Goal: Obtain resource: Download file/media

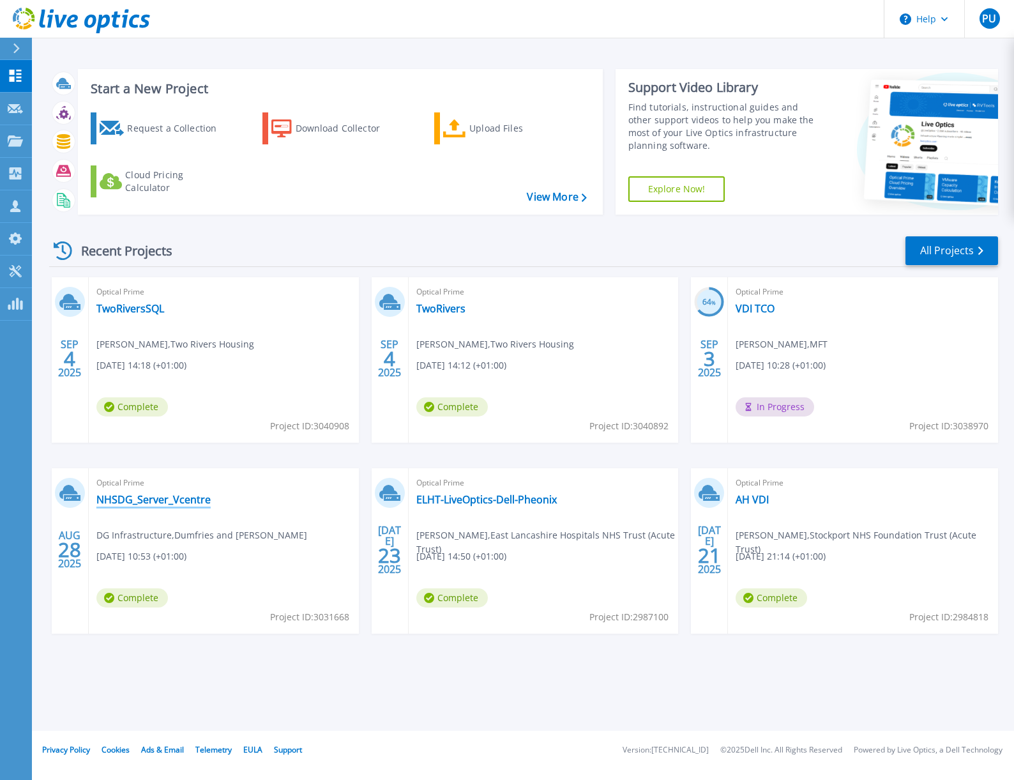
click at [170, 500] on link "NHSDG_Server_Vcentre" at bounding box center [153, 499] width 114 height 13
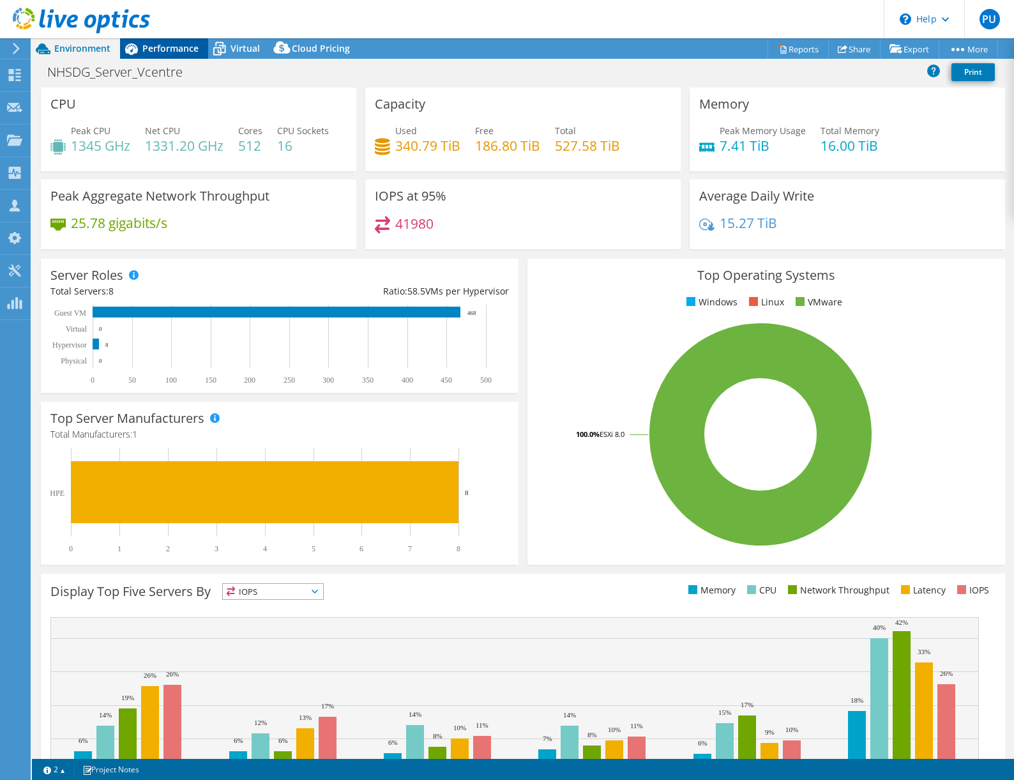
click at [177, 48] on span "Performance" at bounding box center [170, 48] width 56 height 12
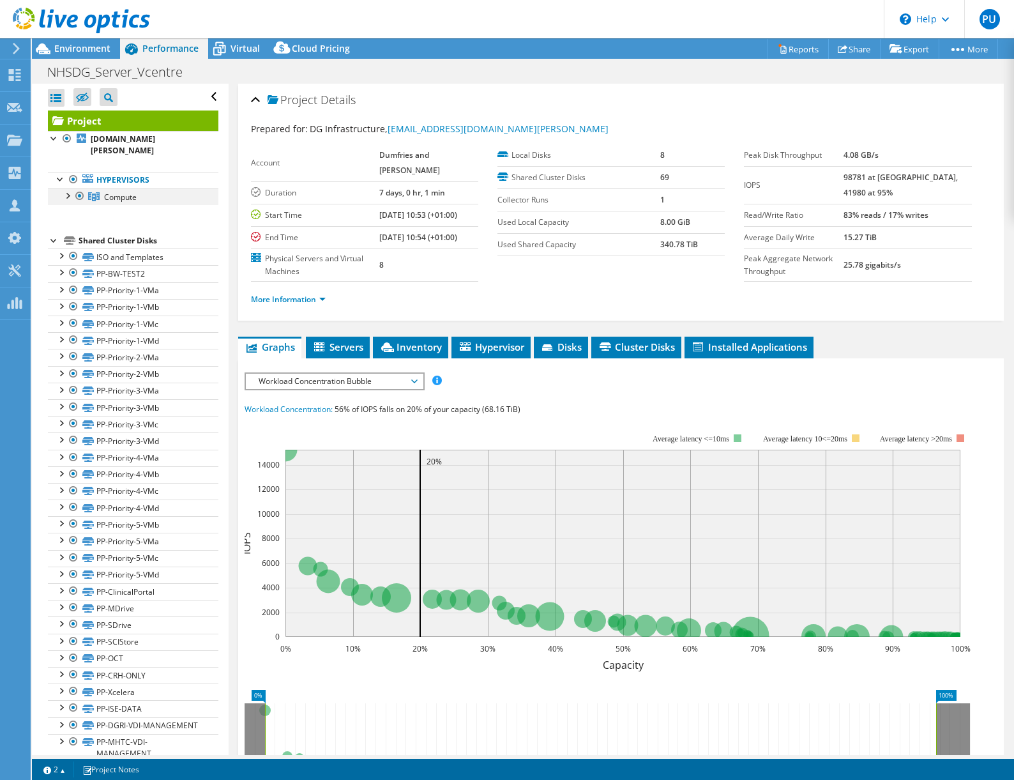
click at [61, 197] on div at bounding box center [67, 194] width 13 height 13
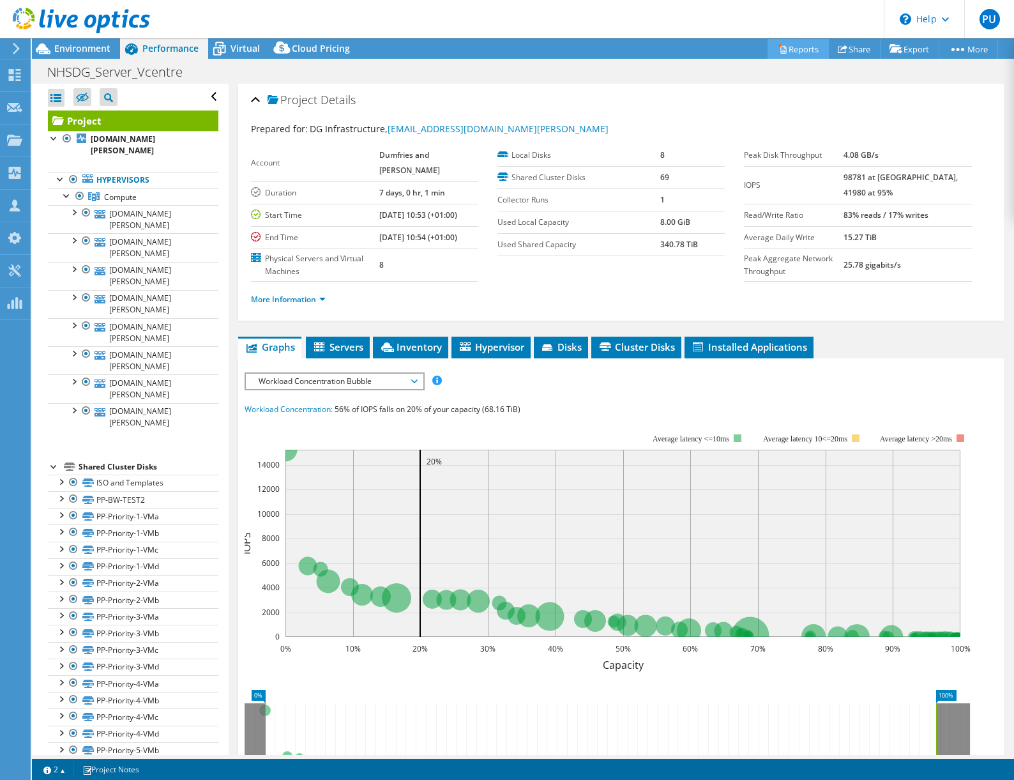
click at [799, 49] on link "Reports" at bounding box center [798, 49] width 61 height 20
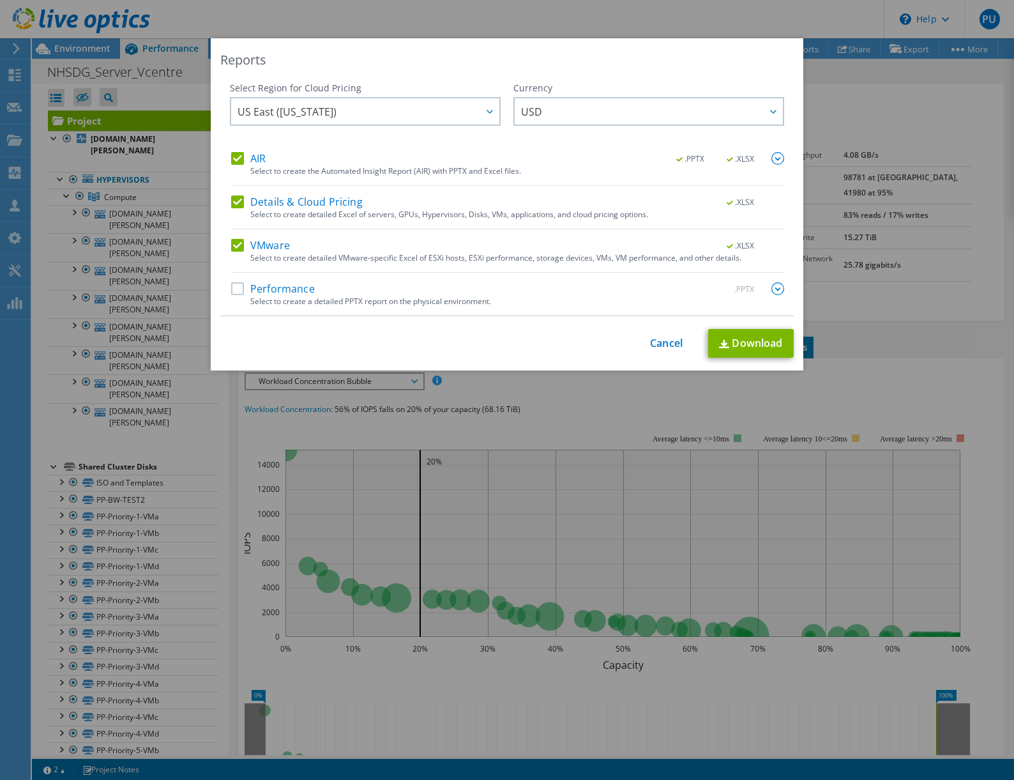
click at [234, 291] on label "Performance" at bounding box center [273, 288] width 84 height 13
click at [0, 0] on input "Performance" at bounding box center [0, 0] width 0 height 0
click at [488, 111] on icon at bounding box center [490, 112] width 6 height 4
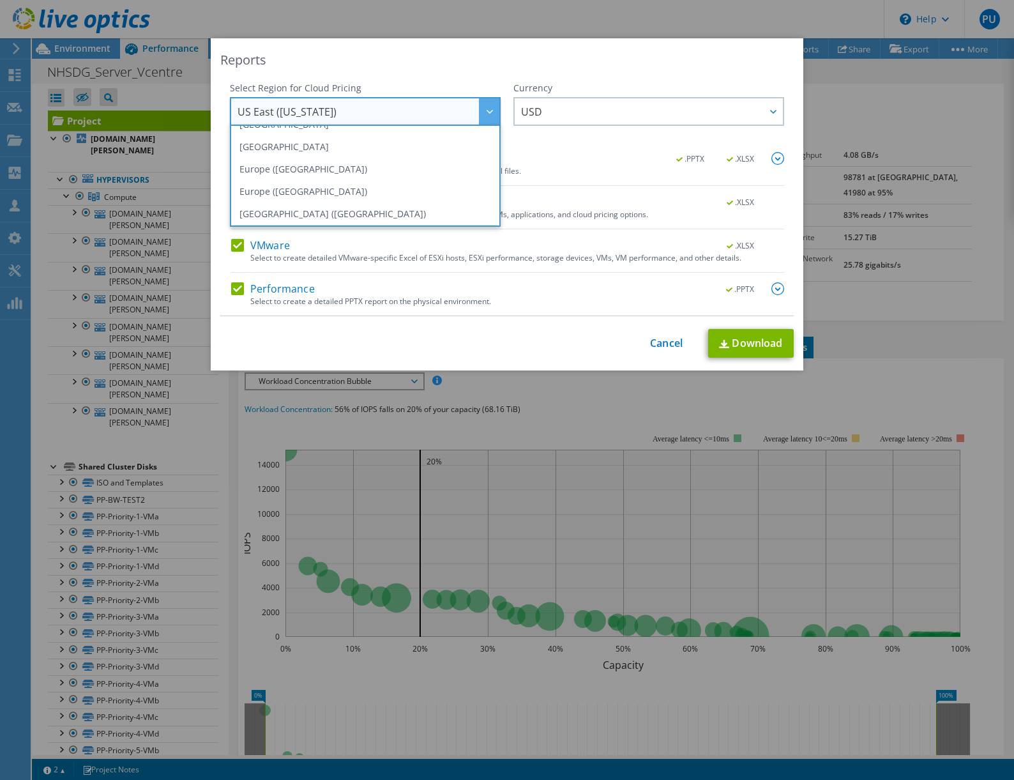
scroll to position [128, 0]
click at [351, 194] on li "Europe (London)" at bounding box center [365, 190] width 264 height 22
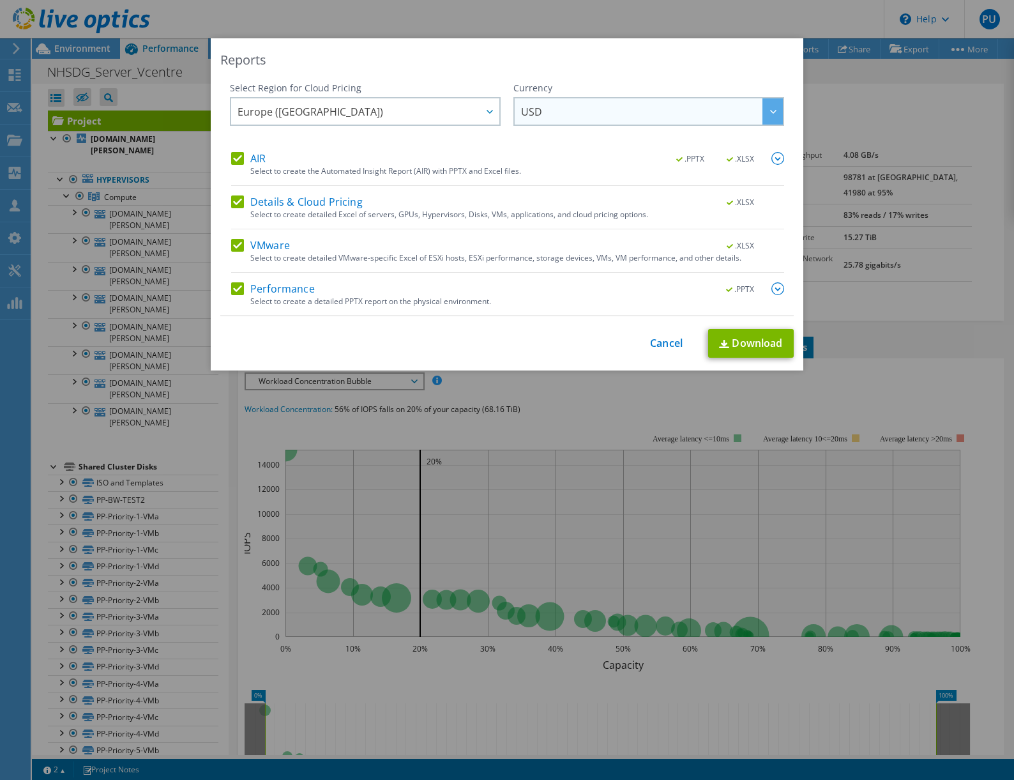
click at [768, 108] on div at bounding box center [772, 111] width 20 height 26
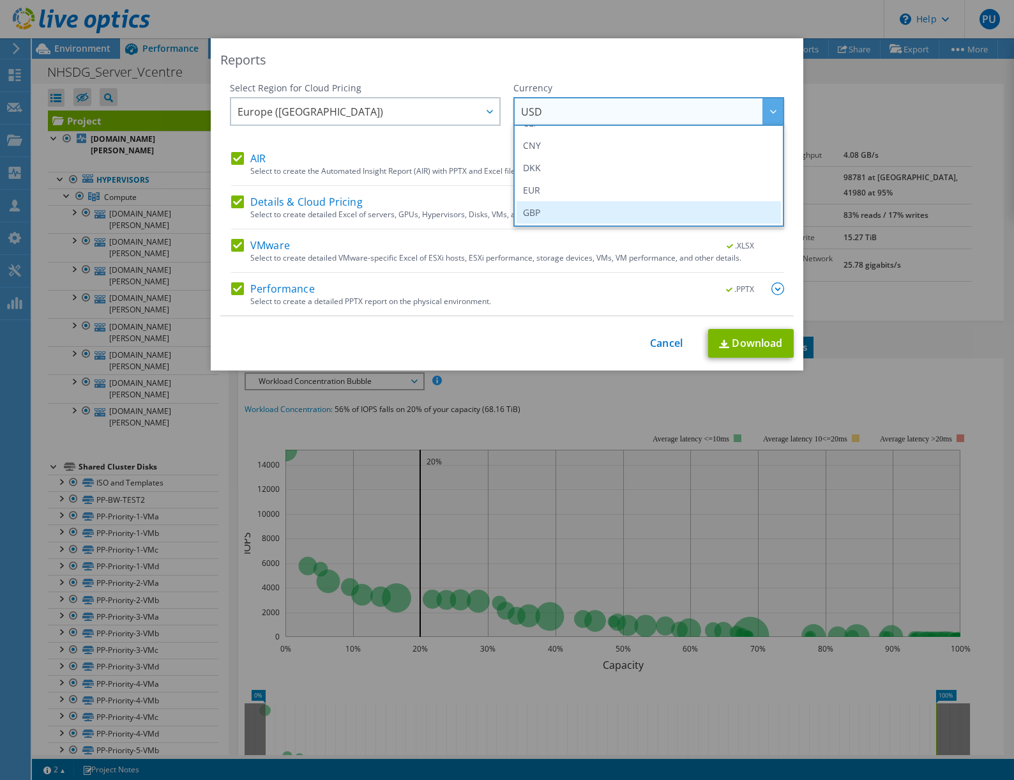
click at [667, 209] on li "GBP" at bounding box center [649, 212] width 264 height 22
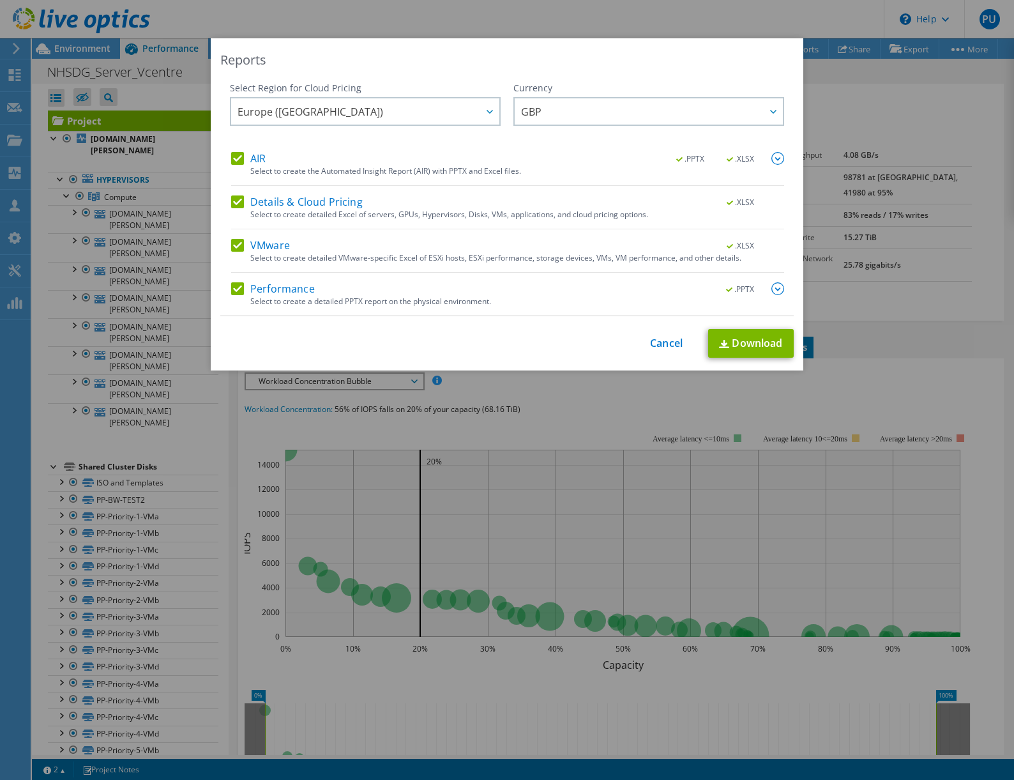
click at [741, 160] on span ".XLSX" at bounding box center [741, 159] width 48 height 9
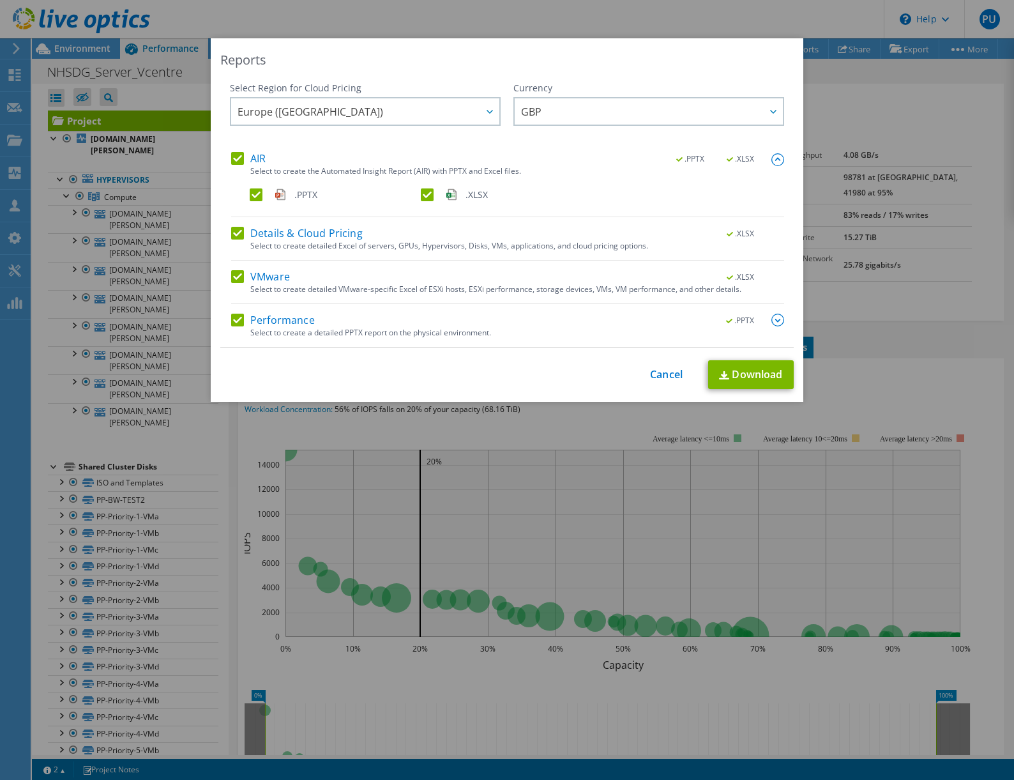
click at [422, 195] on label ".XLSX" at bounding box center [505, 194] width 169 height 13
click at [0, 0] on input ".XLSX" at bounding box center [0, 0] width 0 height 0
click at [757, 382] on link "Download" at bounding box center [751, 374] width 86 height 29
click at [609, 57] on div "Reports" at bounding box center [506, 60] width 573 height 18
drag, startPoint x: 682, startPoint y: 377, endPoint x: 665, endPoint y: 376, distance: 17.3
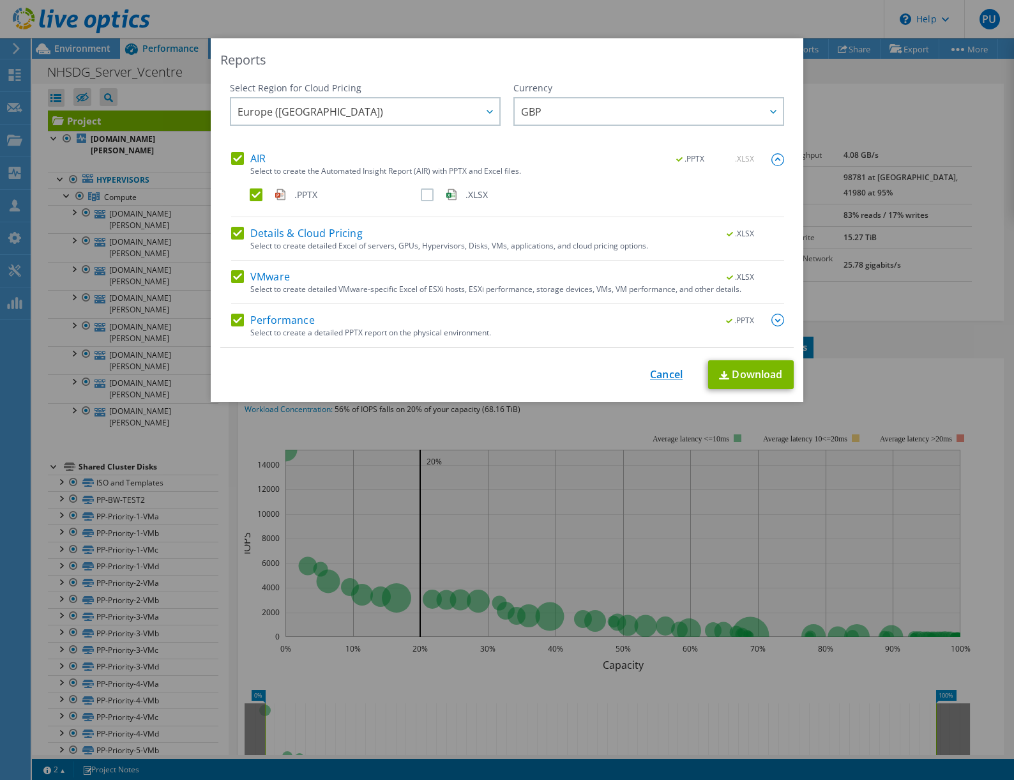
click at [670, 377] on div "This process may take a while, please wait... Cancel Download" at bounding box center [506, 374] width 573 height 29
click at [661, 371] on link "Cancel" at bounding box center [666, 374] width 33 height 12
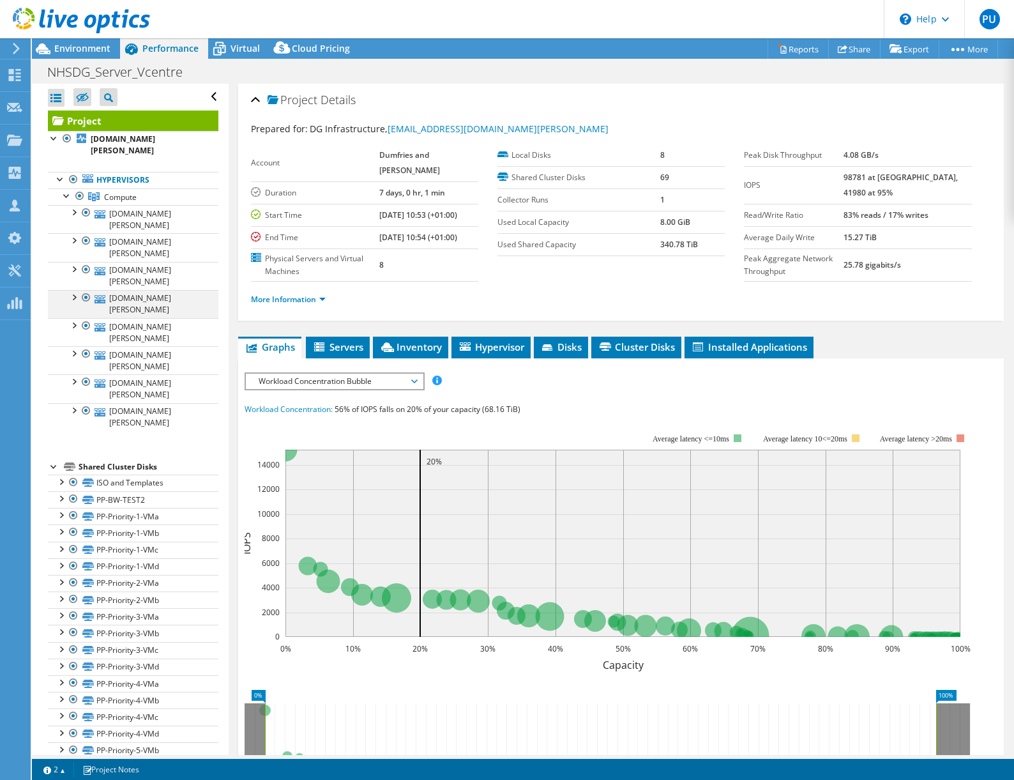
click at [87, 298] on div at bounding box center [86, 297] width 13 height 15
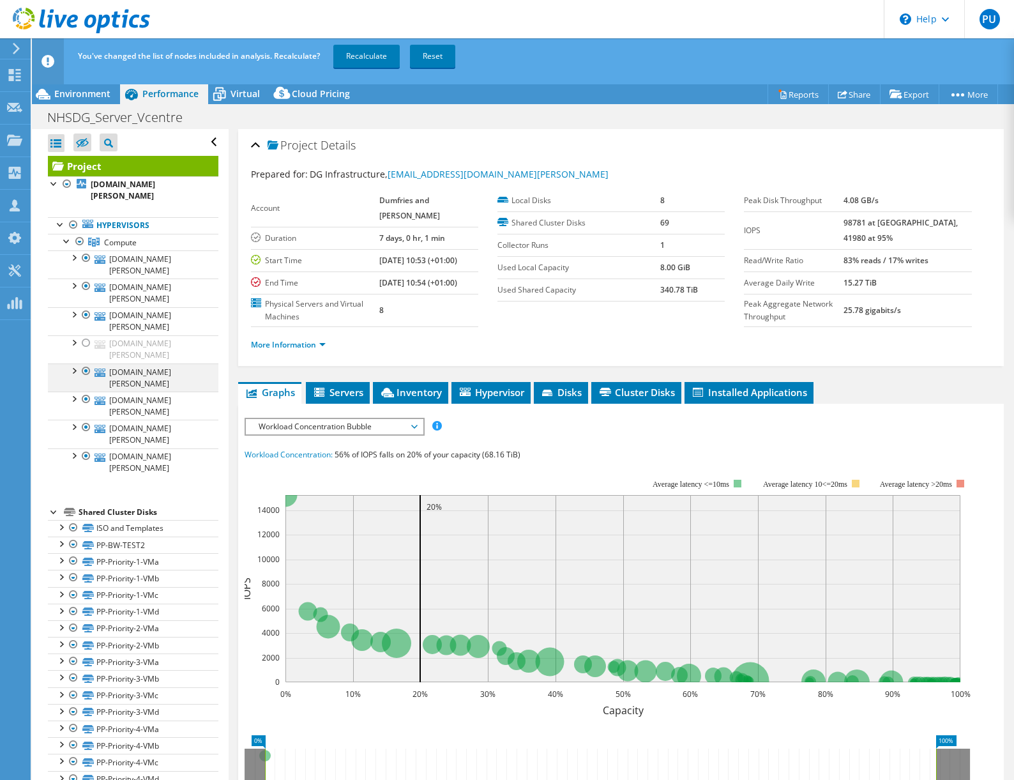
click at [85, 370] on div at bounding box center [86, 370] width 13 height 15
click at [86, 397] on div at bounding box center [86, 398] width 13 height 15
click at [90, 427] on div at bounding box center [86, 427] width 13 height 15
click at [381, 57] on link "Recalculate" at bounding box center [366, 56] width 66 height 23
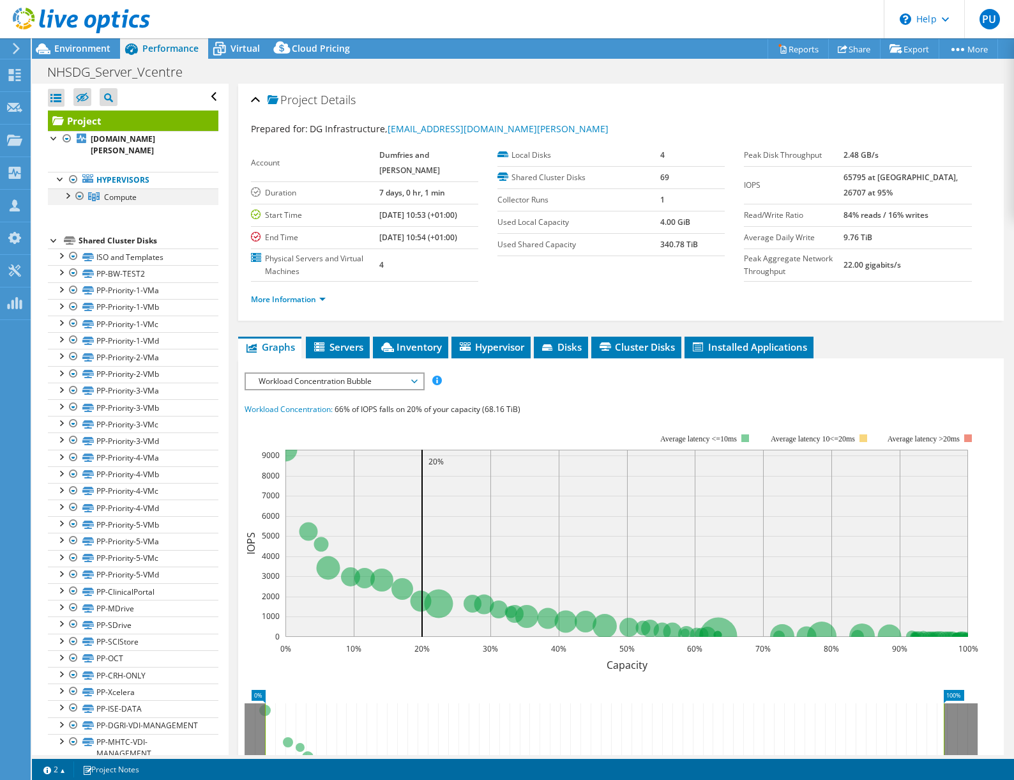
click at [66, 199] on div at bounding box center [67, 194] width 13 height 13
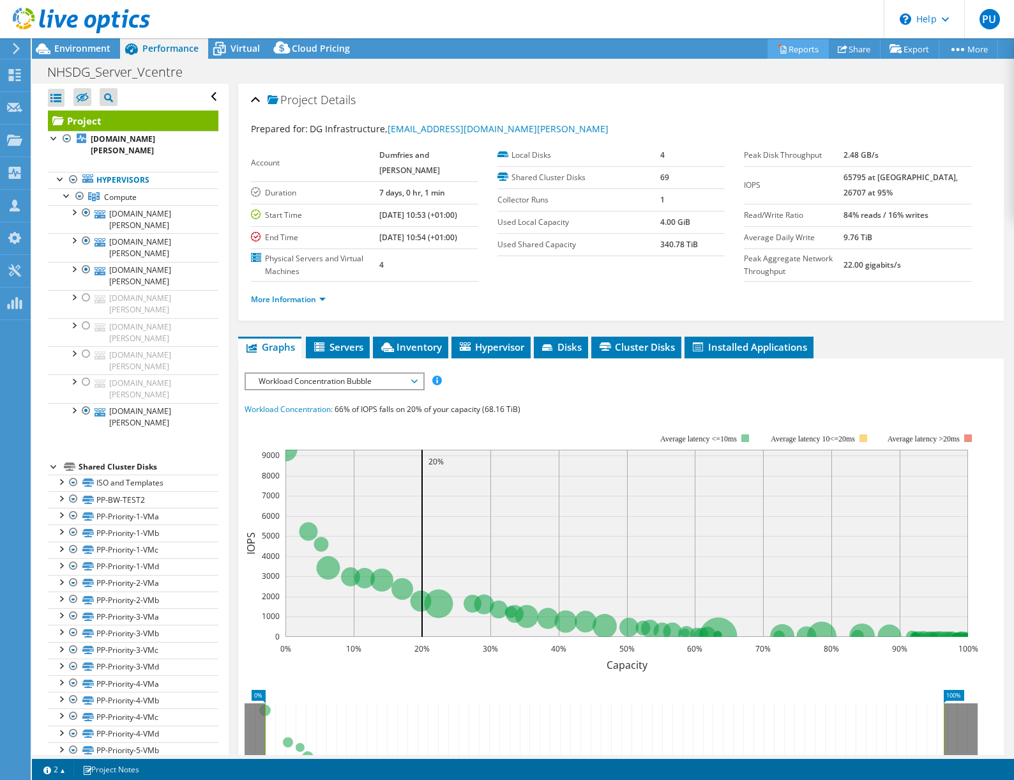
click at [794, 50] on link "Reports" at bounding box center [798, 49] width 61 height 20
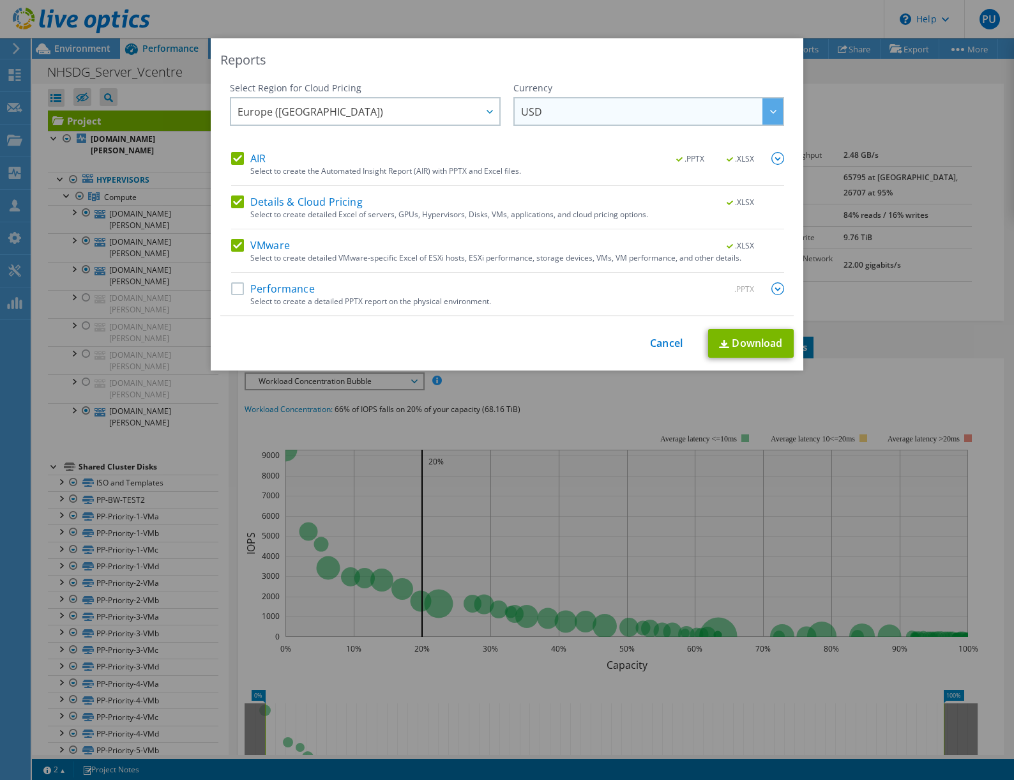
click at [763, 102] on div at bounding box center [772, 111] width 20 height 26
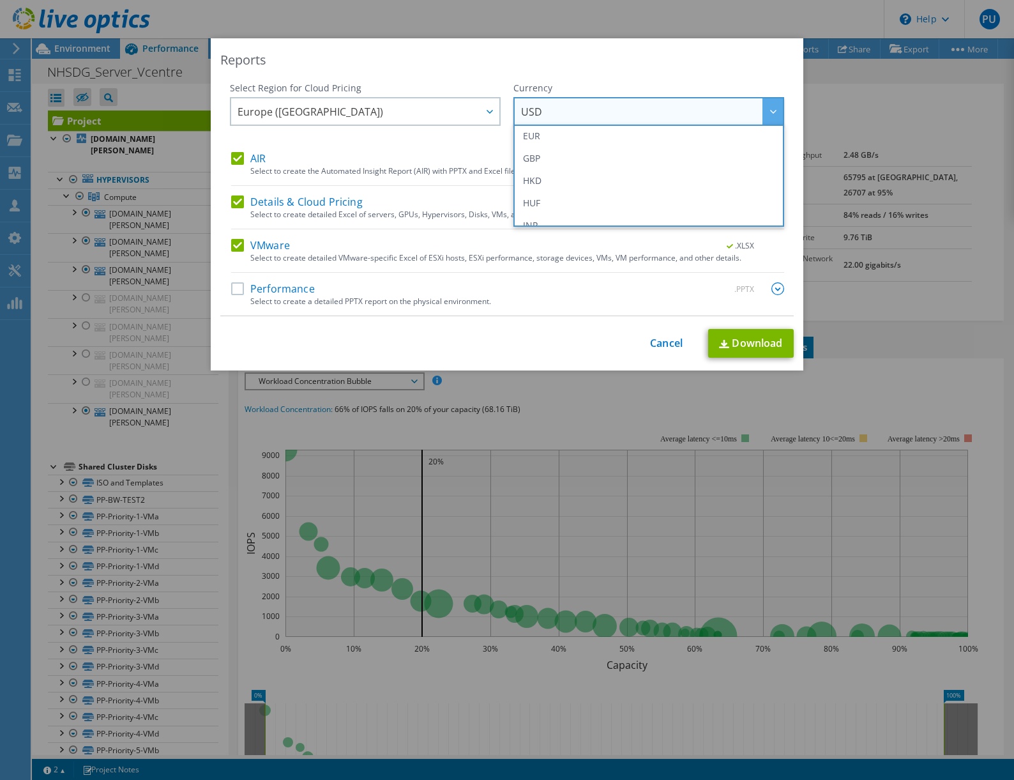
scroll to position [192, 0]
click at [648, 156] on li "GBP" at bounding box center [649, 148] width 264 height 22
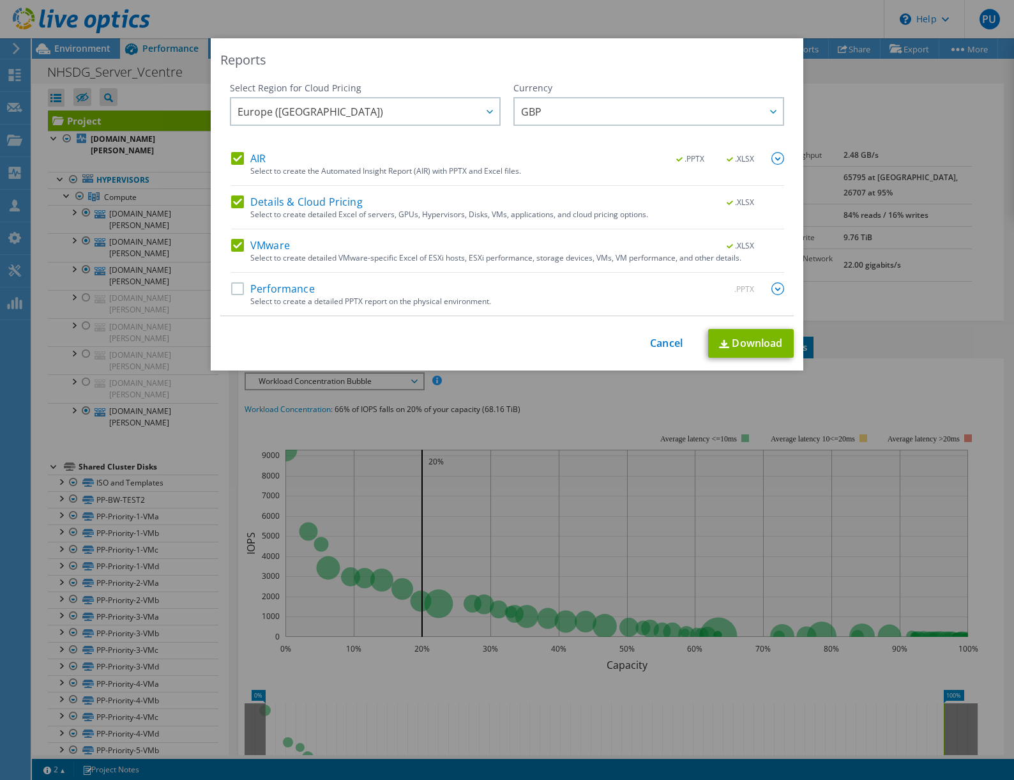
click at [232, 294] on label "Performance" at bounding box center [273, 288] width 84 height 13
click at [0, 0] on input "Performance" at bounding box center [0, 0] width 0 height 0
click at [737, 160] on span ".XLSX" at bounding box center [741, 159] width 48 height 9
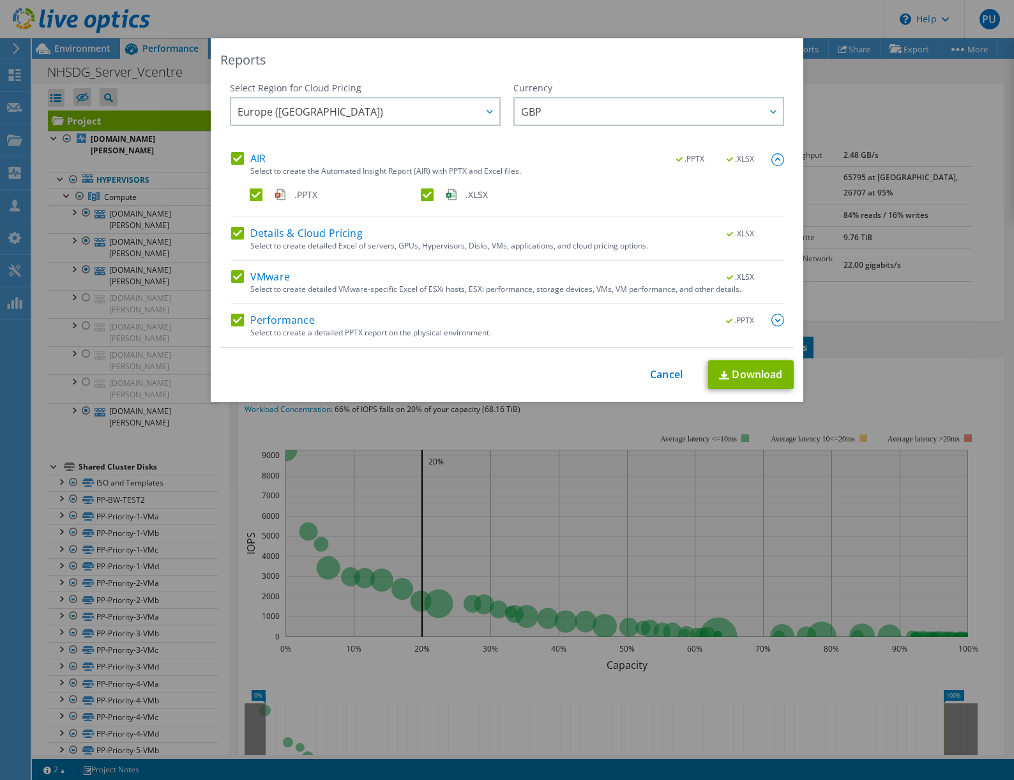
click at [423, 197] on label ".XLSX" at bounding box center [505, 194] width 169 height 13
click at [0, 0] on input ".XLSX" at bounding box center [0, 0] width 0 height 0
click at [719, 374] on img at bounding box center [724, 375] width 10 height 8
click at [660, 367] on div "This process may take a while, please wait... Cancel Download" at bounding box center [506, 374] width 573 height 29
click at [658, 373] on link "Cancel" at bounding box center [666, 374] width 33 height 12
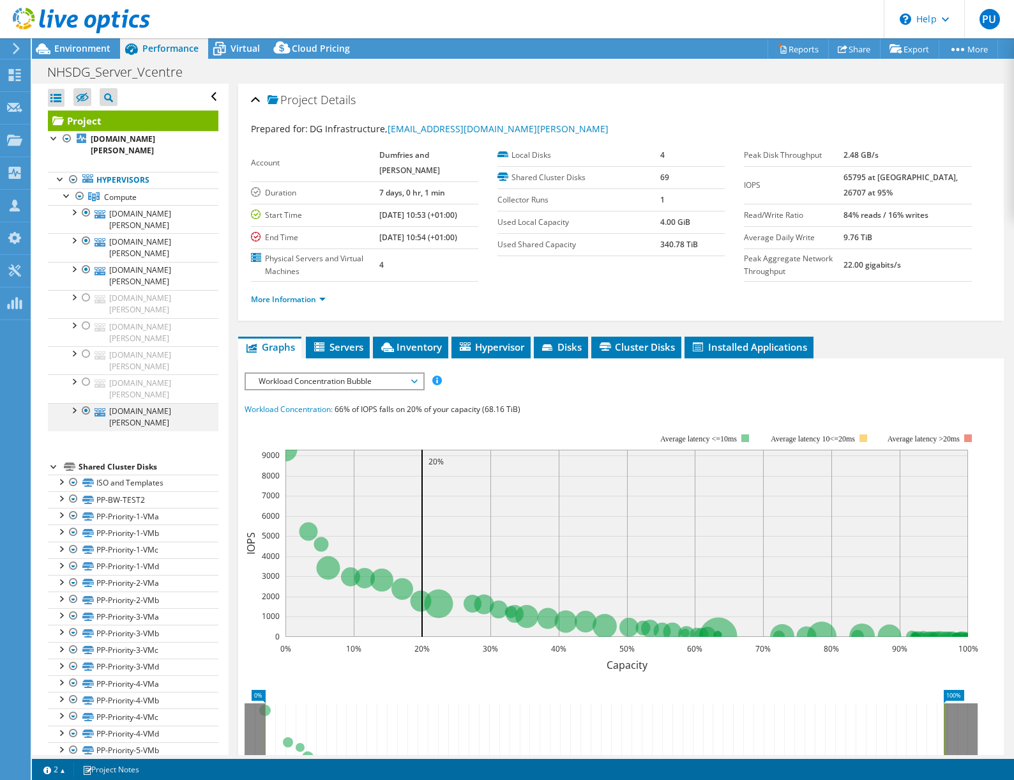
click at [83, 407] on div at bounding box center [86, 410] width 13 height 15
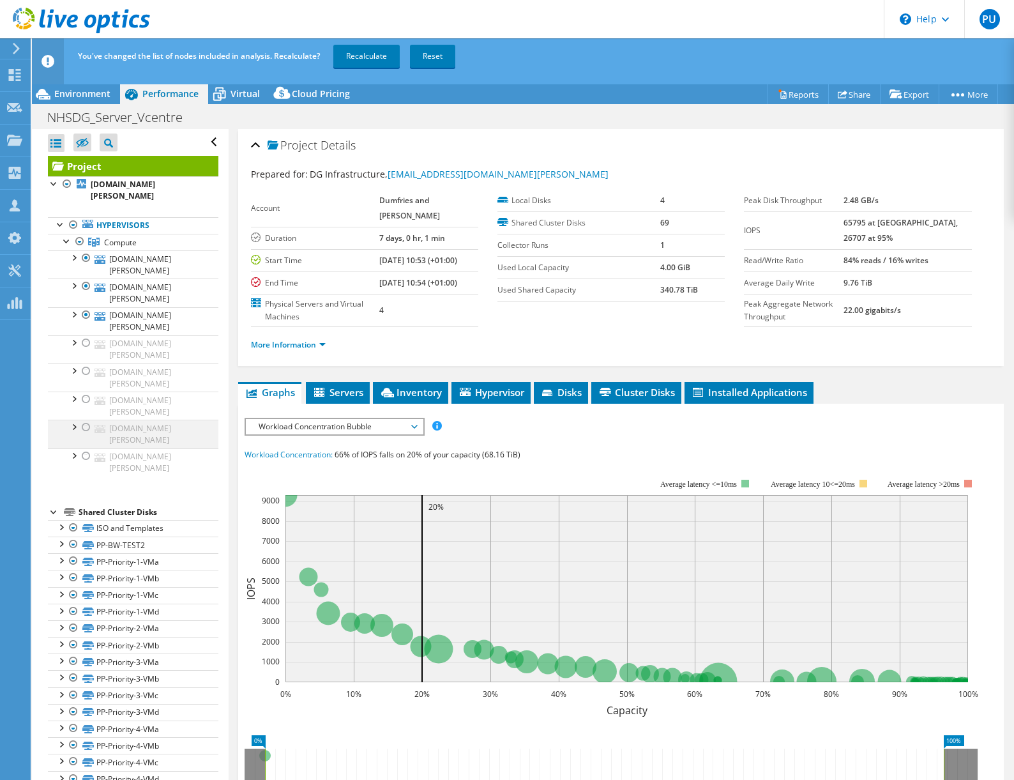
click at [89, 429] on div at bounding box center [86, 427] width 13 height 15
click at [87, 398] on div at bounding box center [86, 398] width 13 height 15
click at [85, 375] on div at bounding box center [86, 370] width 13 height 15
click at [84, 341] on div at bounding box center [86, 342] width 13 height 15
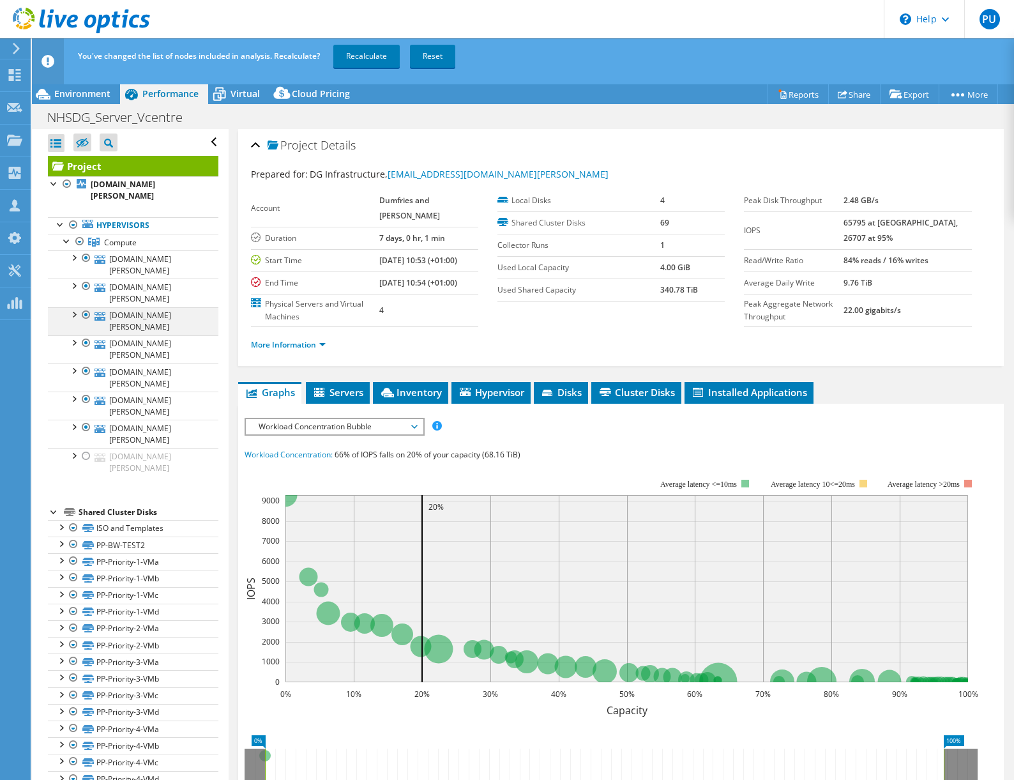
click at [87, 314] on div at bounding box center [86, 314] width 13 height 15
click at [85, 284] on div at bounding box center [86, 285] width 13 height 15
click at [87, 261] on div at bounding box center [86, 257] width 13 height 15
click at [356, 60] on link "Recalculate" at bounding box center [366, 56] width 66 height 23
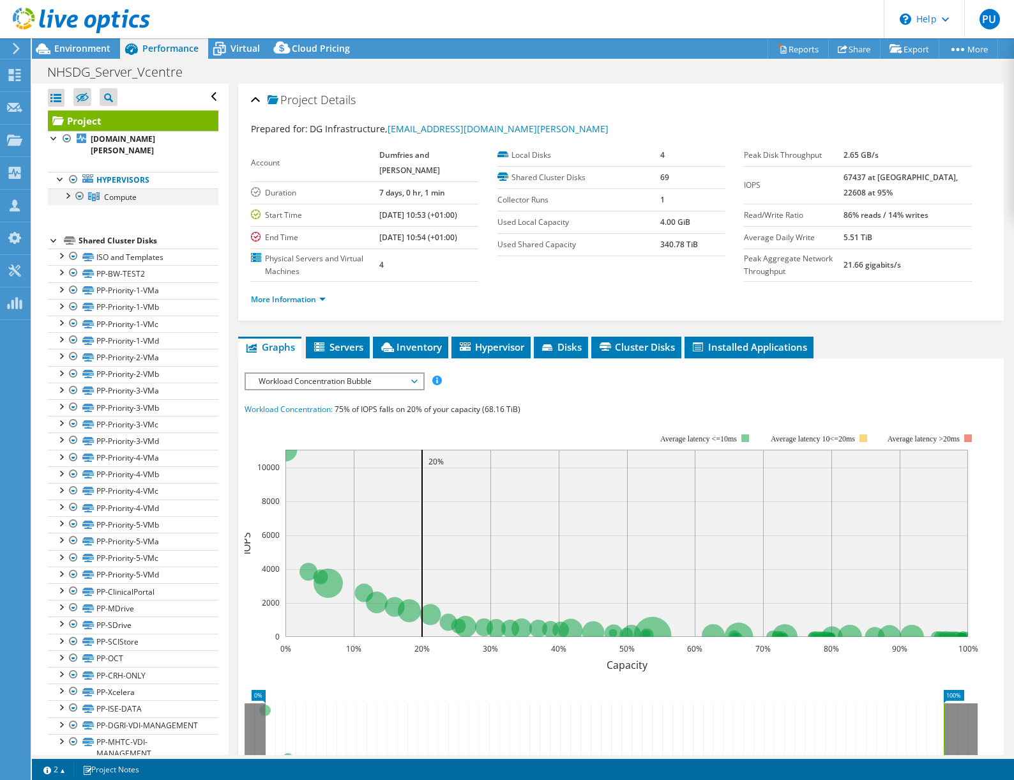
click at [68, 197] on div at bounding box center [67, 194] width 13 height 13
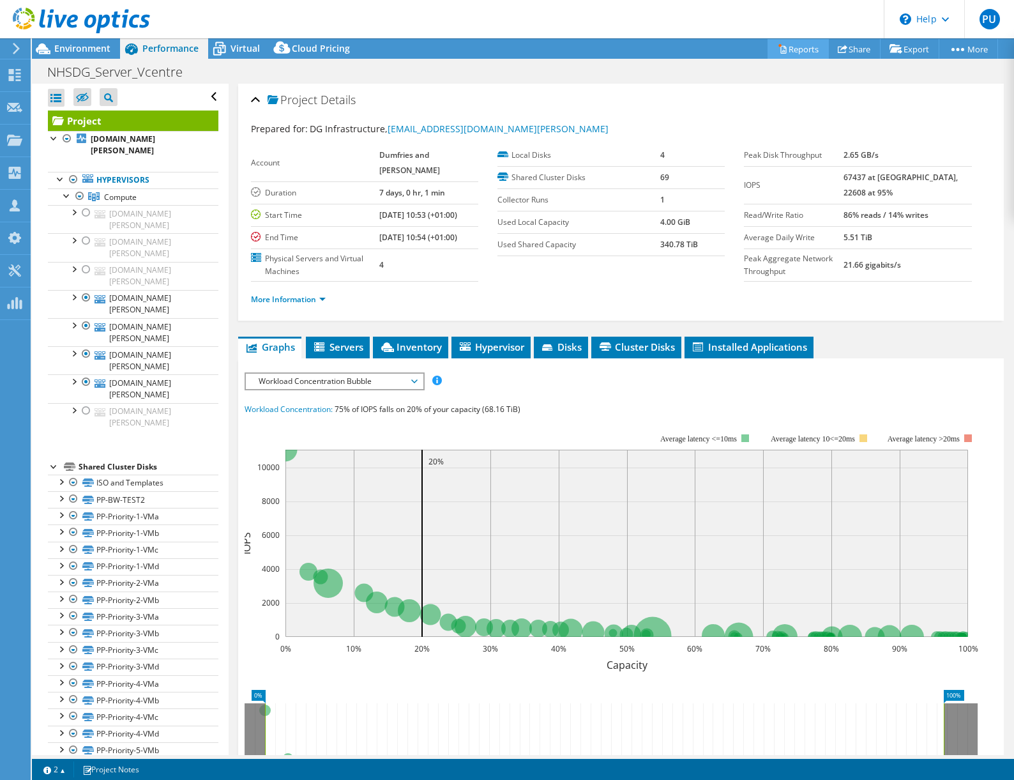
click at [792, 50] on link "Reports" at bounding box center [798, 49] width 61 height 20
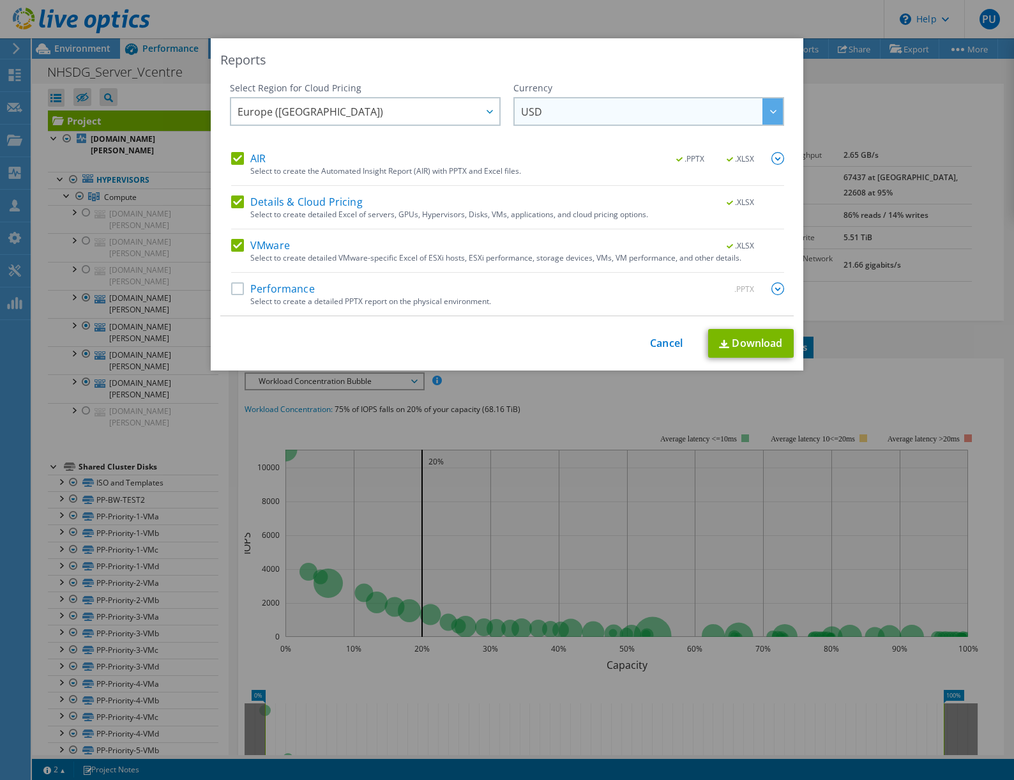
click at [764, 113] on div at bounding box center [772, 111] width 20 height 26
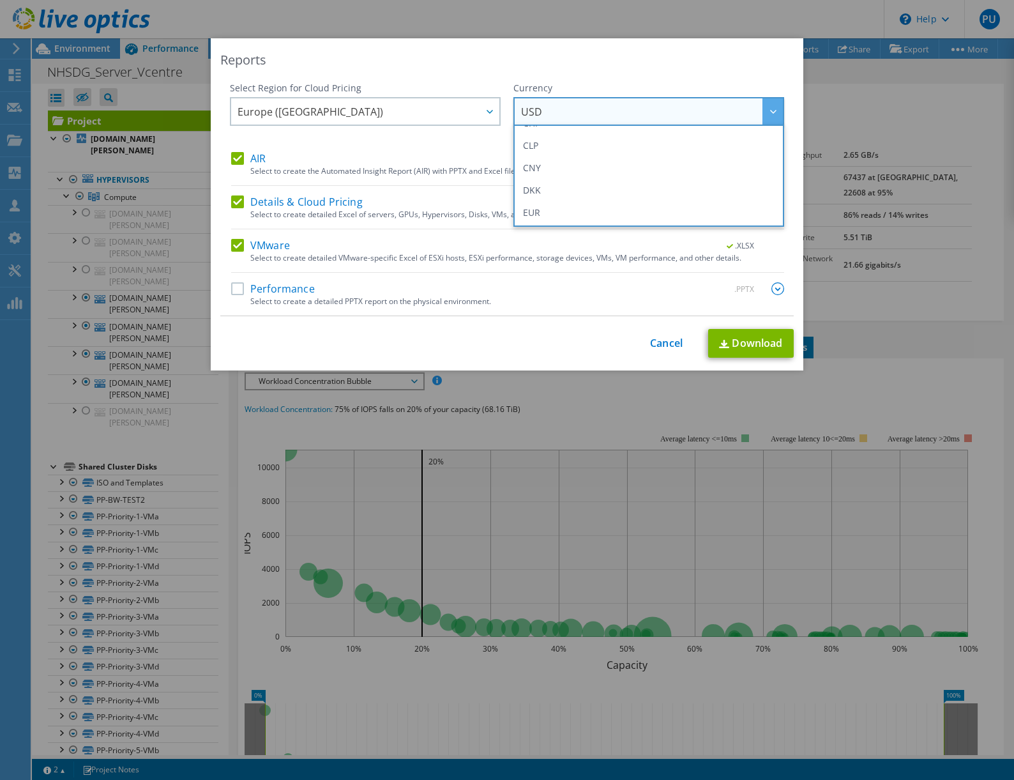
scroll to position [128, 0]
click at [655, 215] on li "GBP" at bounding box center [649, 212] width 264 height 22
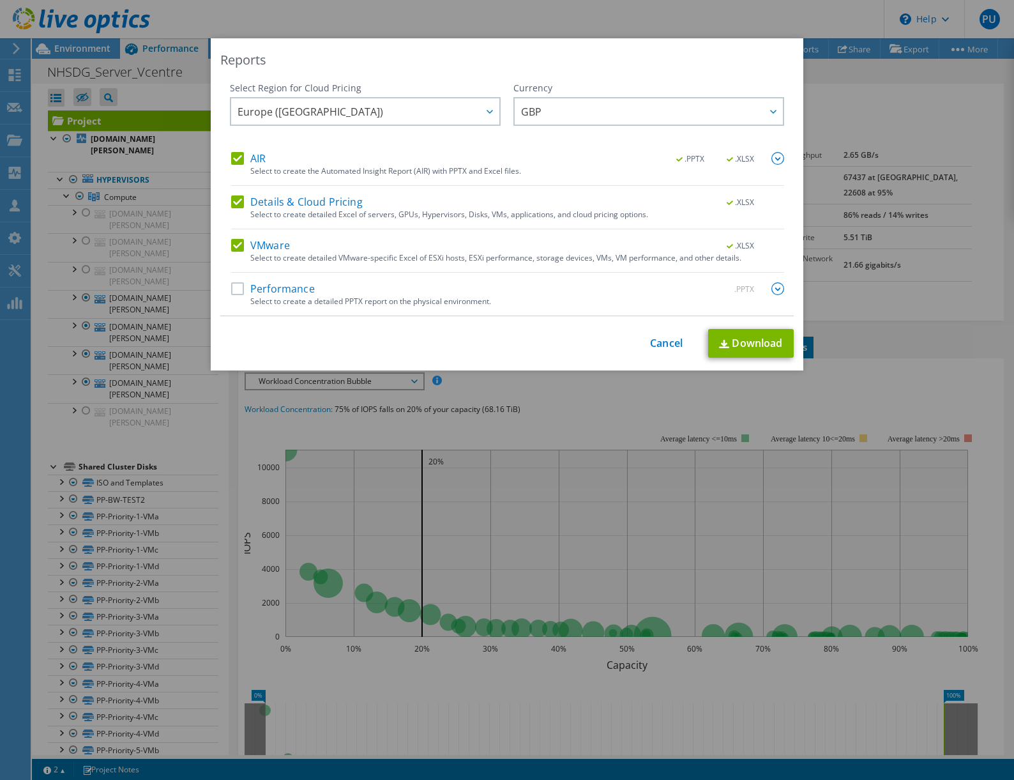
click at [231, 288] on label "Performance" at bounding box center [273, 288] width 84 height 13
click at [0, 0] on input "Performance" at bounding box center [0, 0] width 0 height 0
click at [736, 158] on span ".XLSX" at bounding box center [741, 159] width 48 height 9
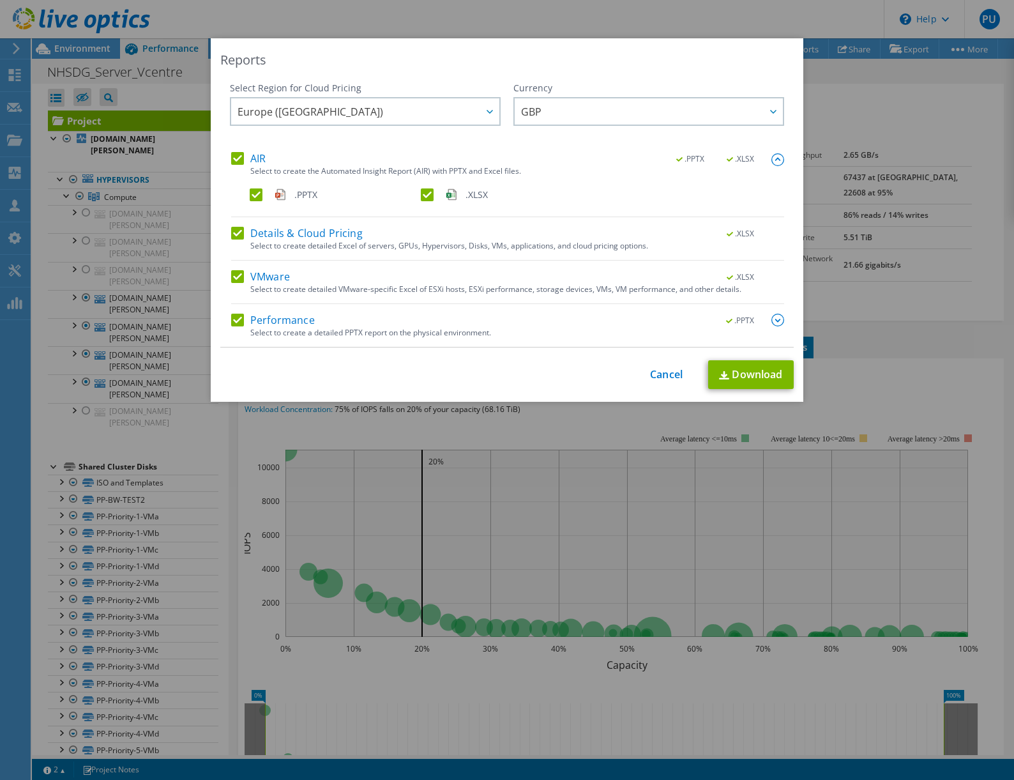
click at [421, 197] on label ".XLSX" at bounding box center [505, 194] width 169 height 13
click at [0, 0] on input ".XLSX" at bounding box center [0, 0] width 0 height 0
click at [734, 375] on link "Download" at bounding box center [751, 374] width 86 height 29
click at [667, 372] on link "Cancel" at bounding box center [666, 374] width 33 height 12
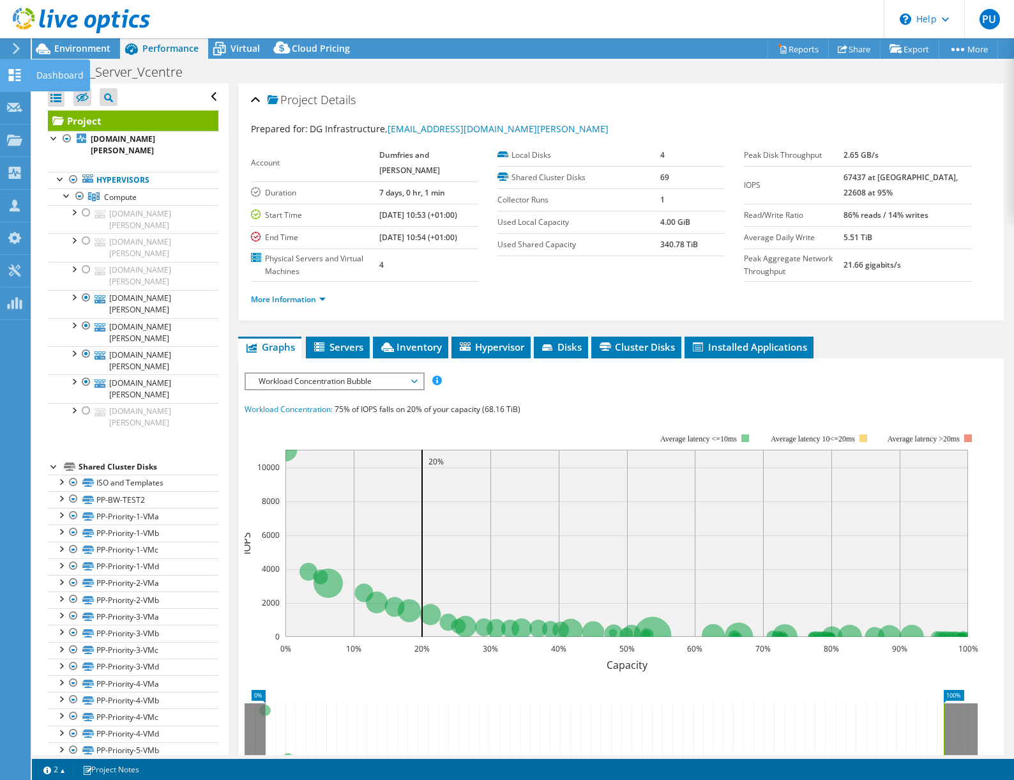
click at [12, 75] on icon at bounding box center [14, 75] width 15 height 12
